Goal: Use online tool/utility

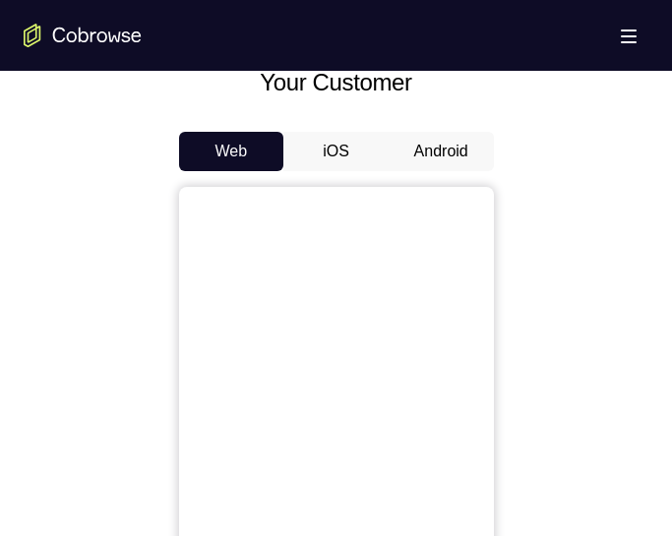
scroll to position [874, 0]
click at [407, 136] on button "Android" at bounding box center [440, 150] width 105 height 39
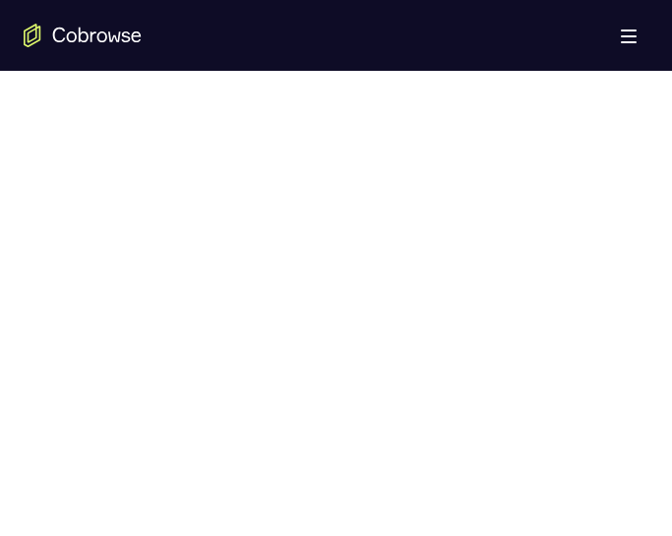
scroll to position [1042, 0]
click at [581, 179] on div at bounding box center [336, 321] width 625 height 605
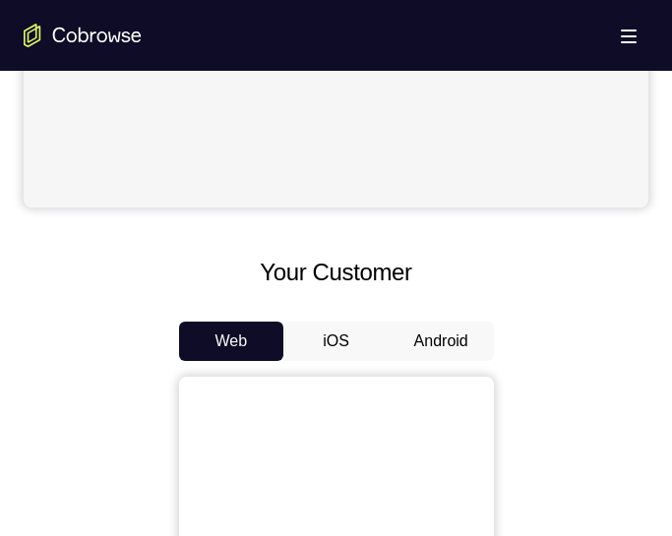
scroll to position [684, 0]
click at [458, 345] on button "Android" at bounding box center [440, 341] width 105 height 39
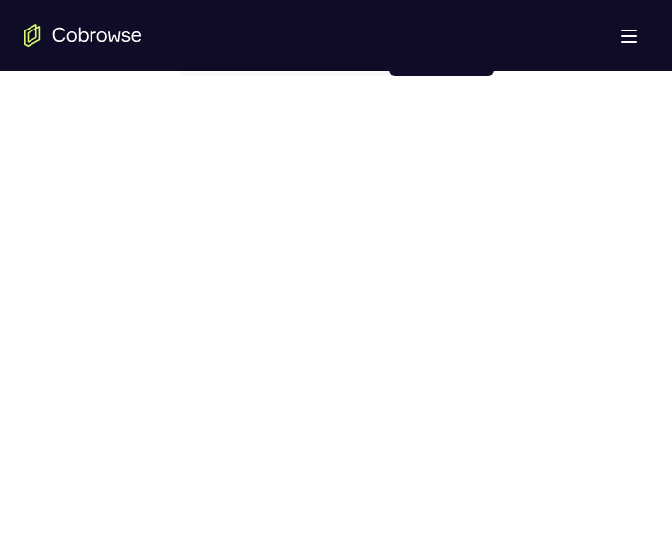
scroll to position [968, 0]
